Goal: Information Seeking & Learning: Learn about a topic

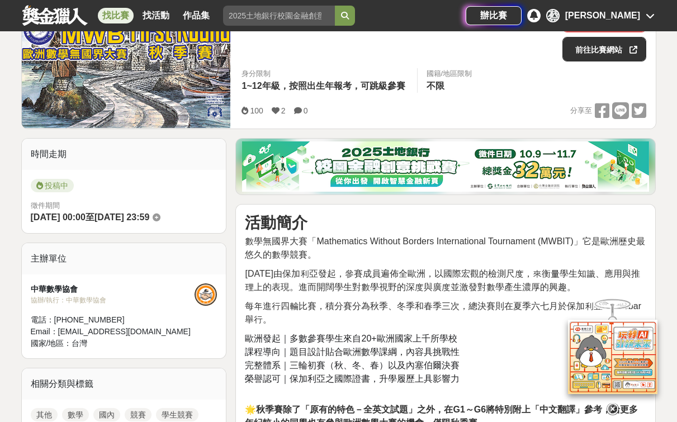
scroll to position [333, 0]
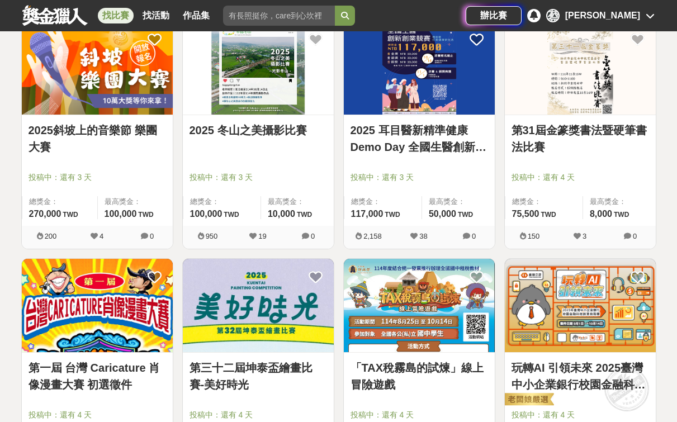
scroll to position [2599, 0]
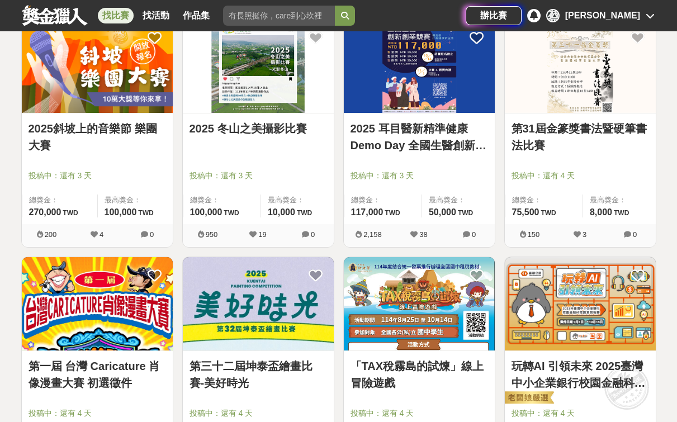
click at [461, 79] on img at bounding box center [419, 66] width 151 height 93
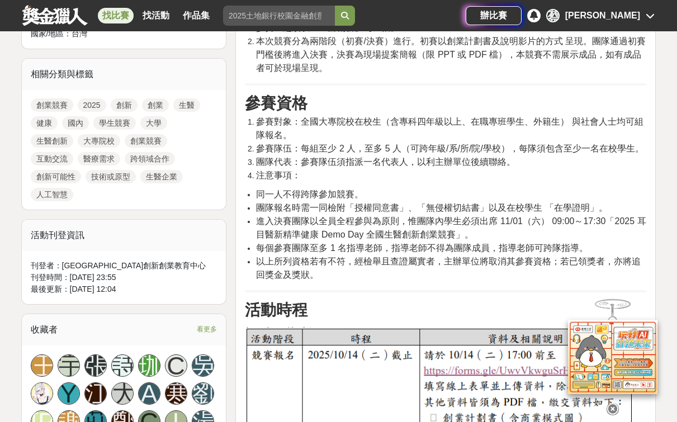
scroll to position [498, 0]
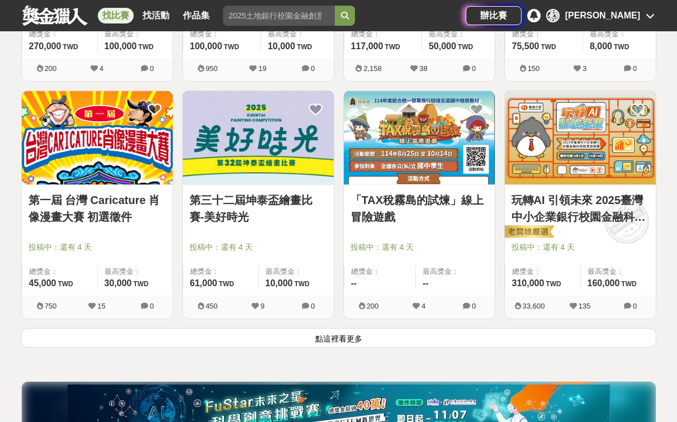
scroll to position [2777, 0]
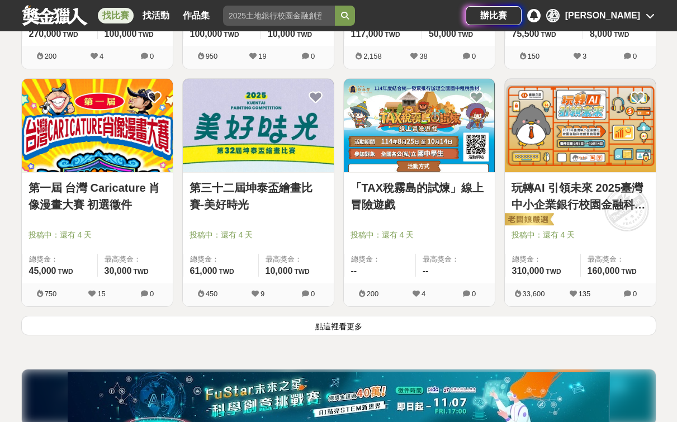
click at [430, 329] on button "點這裡看更多" at bounding box center [338, 326] width 635 height 20
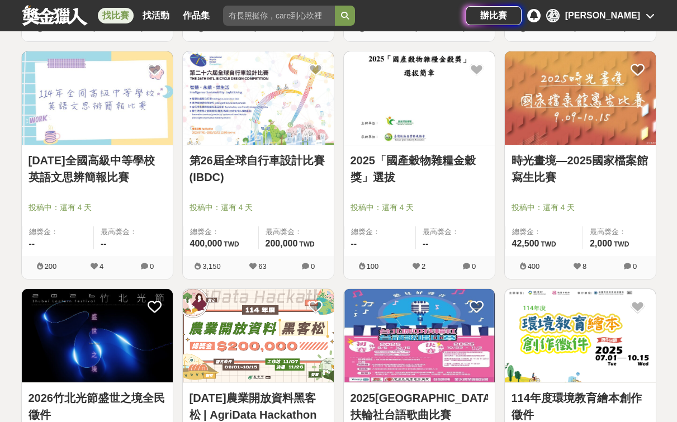
scroll to position [3280, 0]
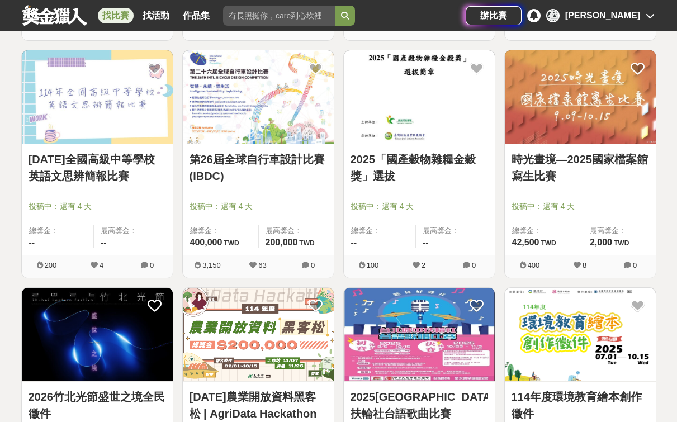
click at [423, 115] on img at bounding box center [419, 96] width 151 height 93
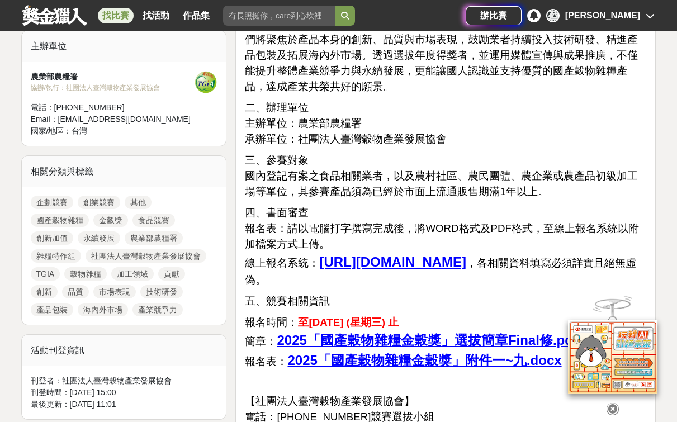
scroll to position [416, 0]
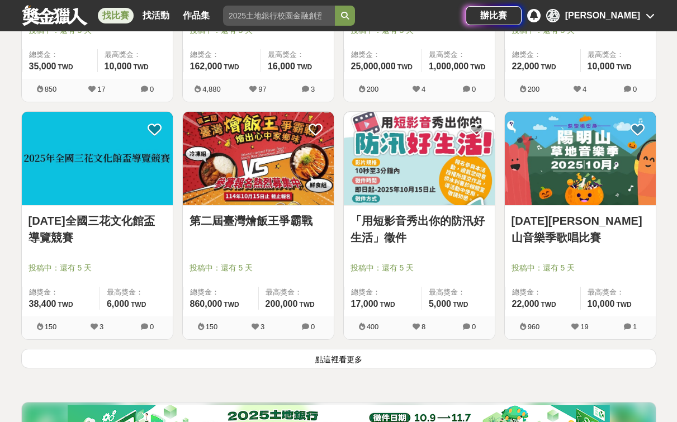
scroll to position [4170, 0]
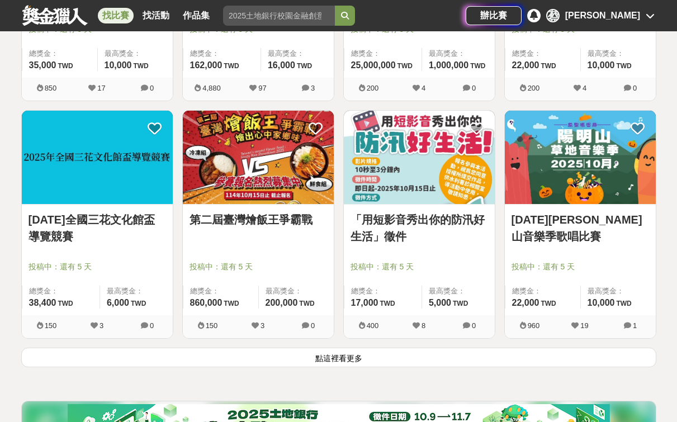
click at [534, 357] on button "點這裡看更多" at bounding box center [338, 358] width 635 height 20
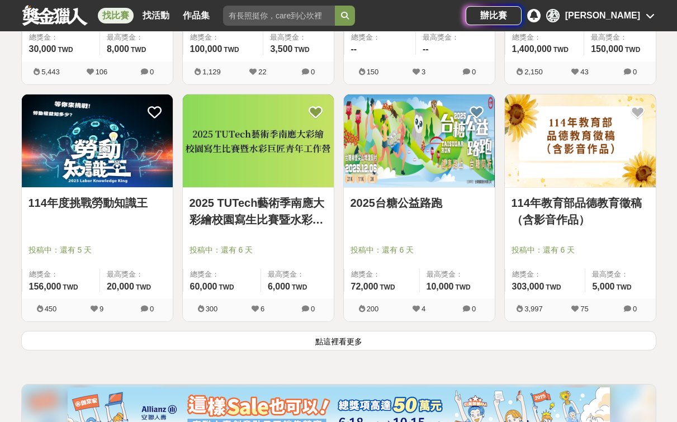
scroll to position [5614, 0]
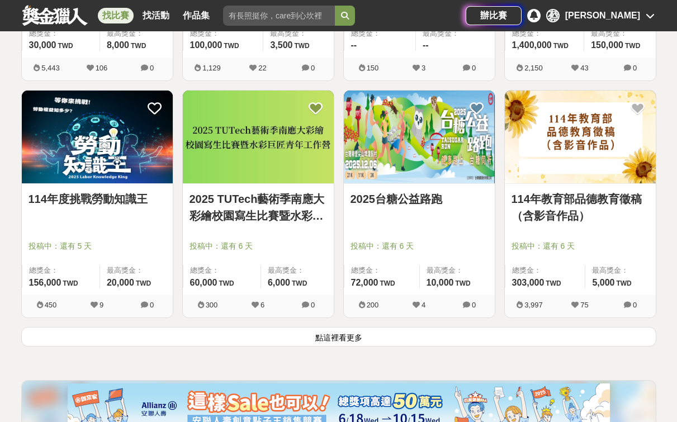
click at [155, 338] on button "點這裡看更多" at bounding box center [338, 337] width 635 height 20
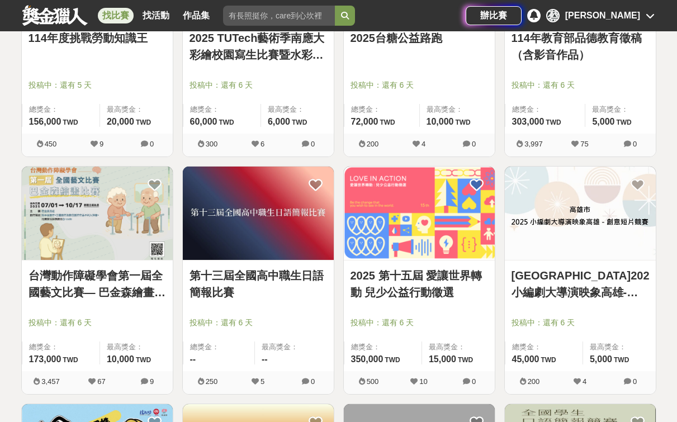
scroll to position [5709, 0]
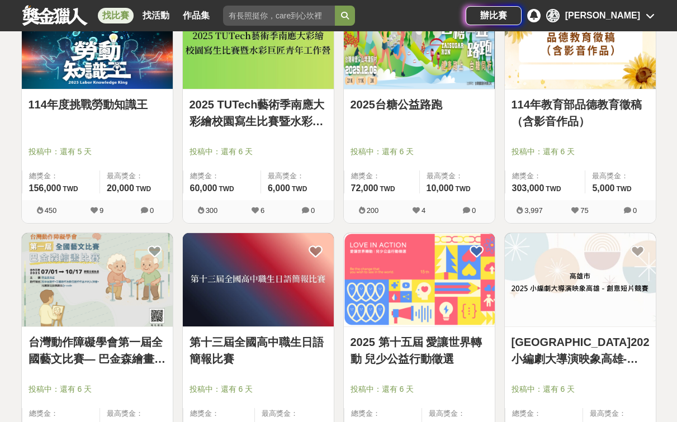
click at [96, 71] on img at bounding box center [97, 42] width 151 height 93
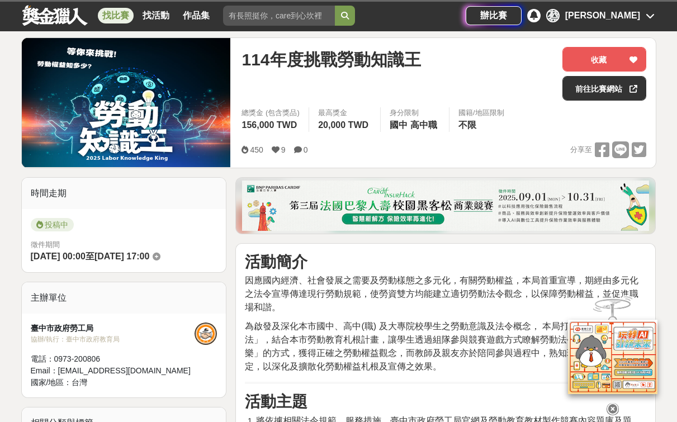
scroll to position [130, 0]
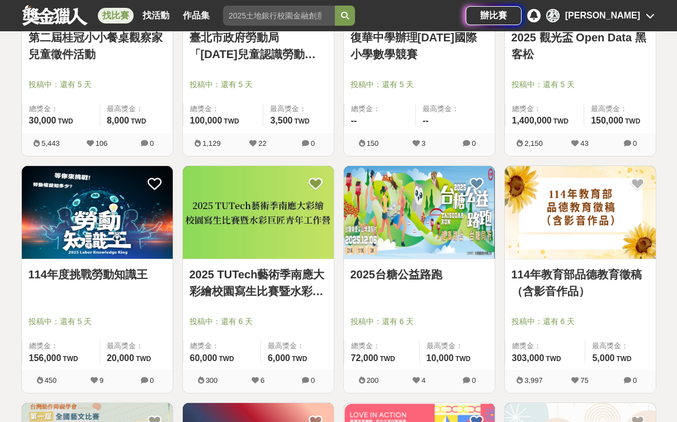
scroll to position [5536, 0]
